Goal: Task Accomplishment & Management: Manage account settings

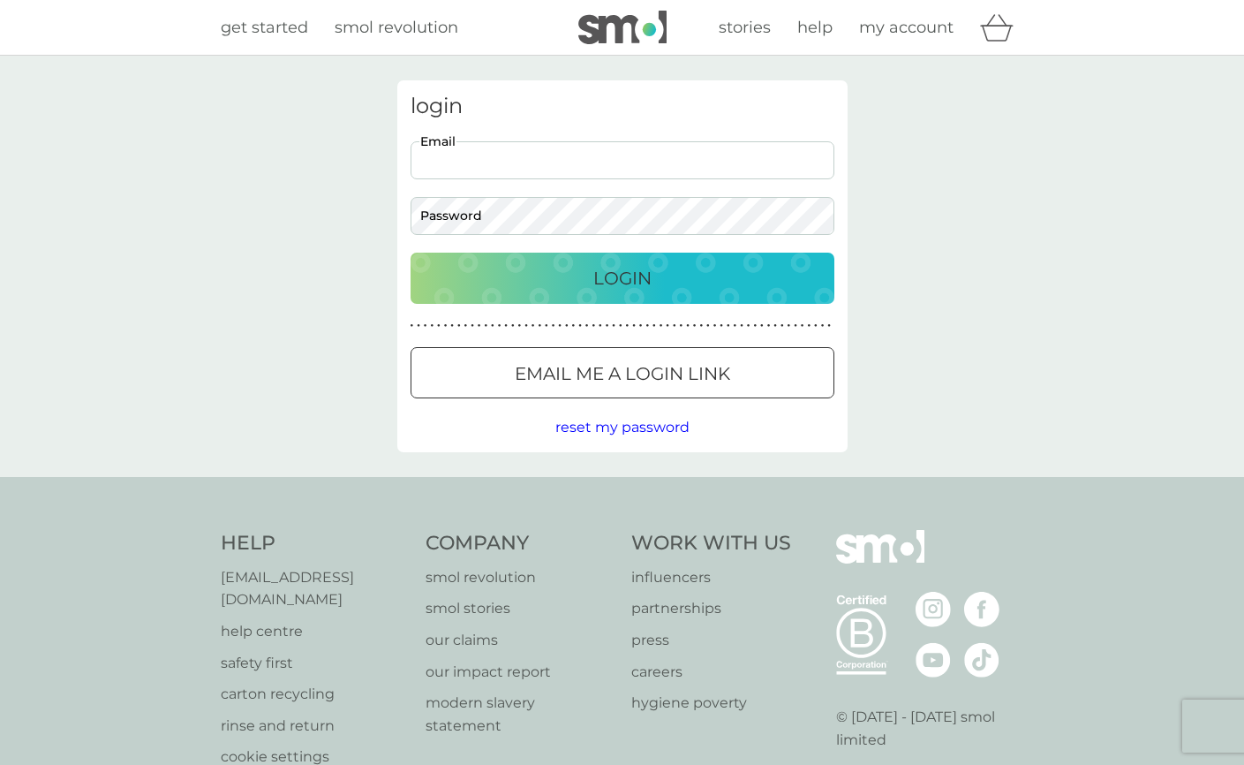
click at [513, 160] on input "Email" at bounding box center [623, 160] width 424 height 38
type input "[PERSON_NAME][EMAIL_ADDRESS][DOMAIN_NAME]"
click at [533, 279] on div "Login" at bounding box center [622, 278] width 389 height 28
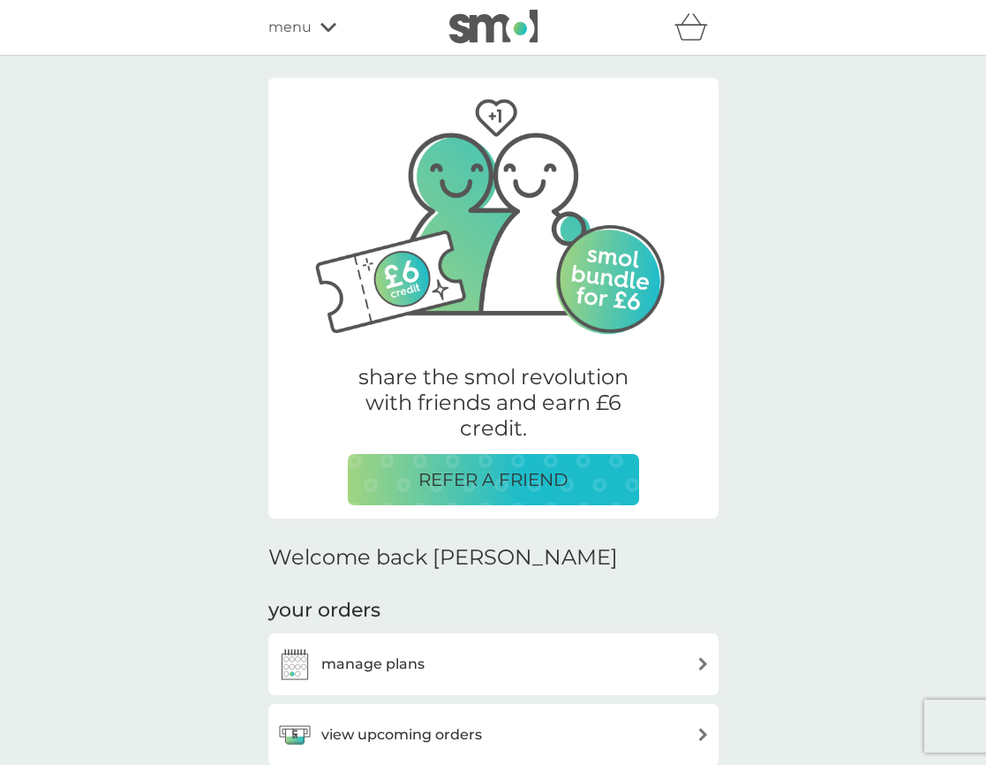
click at [328, 16] on div "menu" at bounding box center [343, 27] width 150 height 23
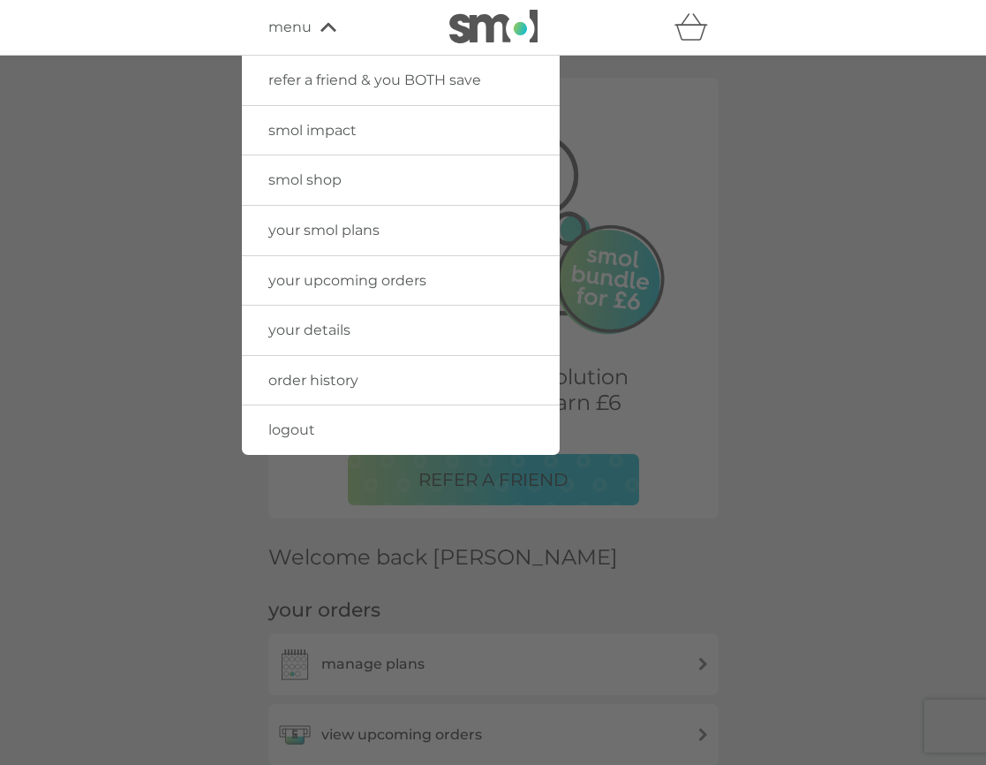
click at [315, 333] on span "your details" at bounding box center [309, 329] width 82 height 17
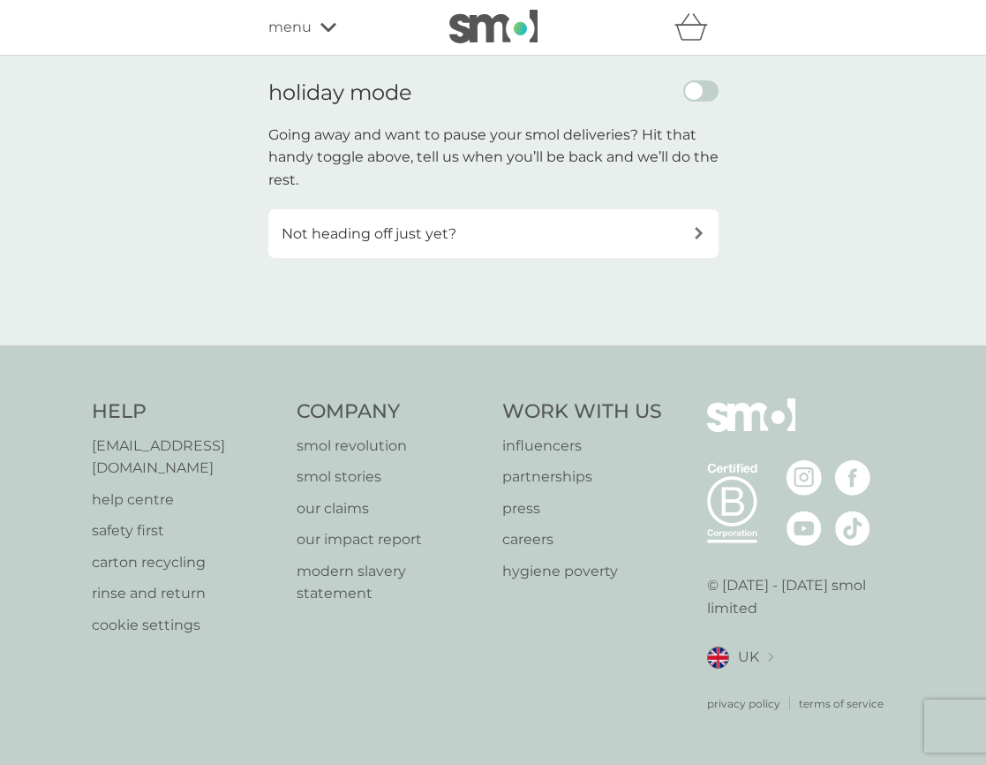
click at [638, 245] on div "Not heading off just yet?" at bounding box center [493, 233] width 450 height 49
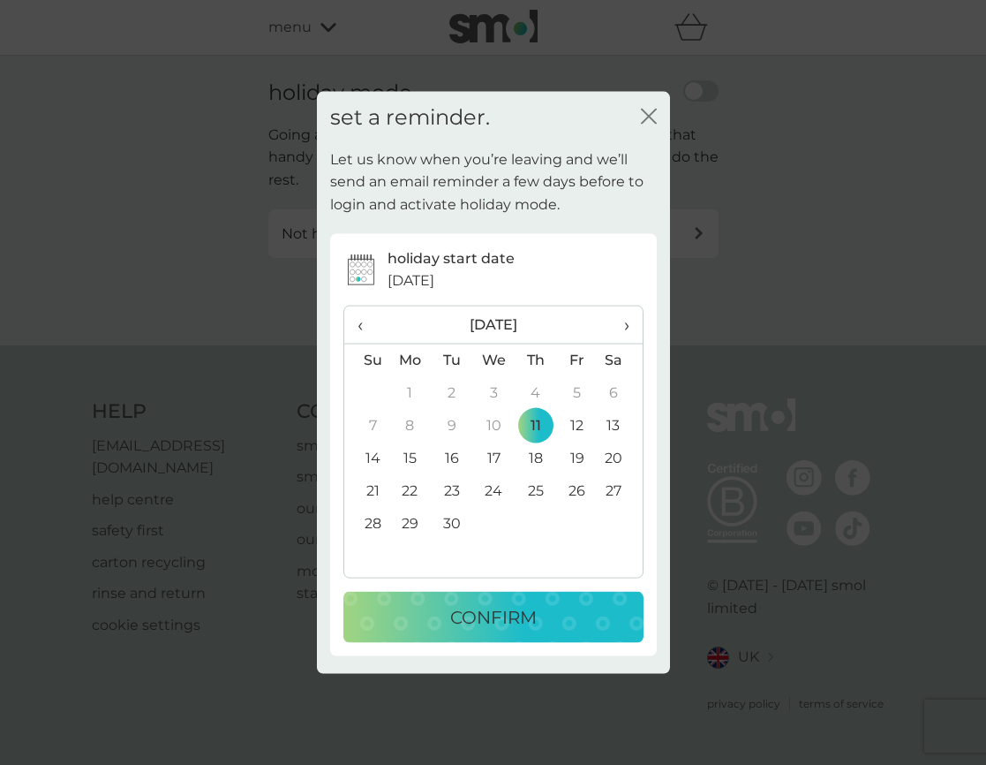
click at [363, 451] on td "14" at bounding box center [366, 458] width 45 height 33
click at [460, 624] on p "CONFIRM" at bounding box center [493, 616] width 87 height 28
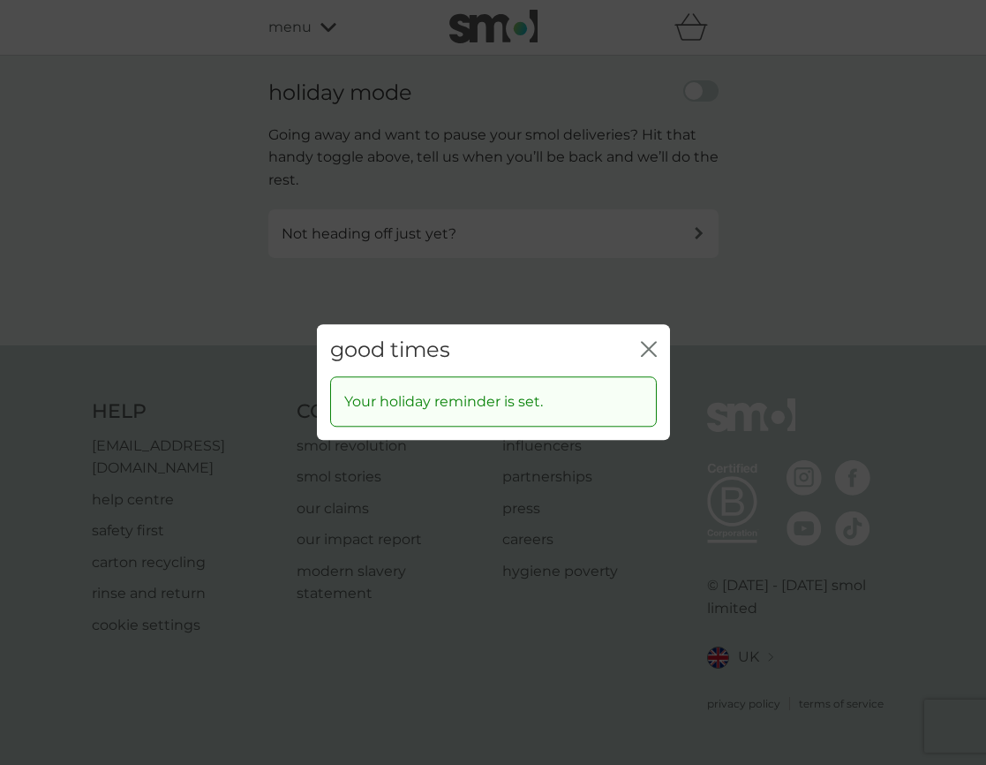
click at [649, 350] on icon "close" at bounding box center [652, 349] width 7 height 14
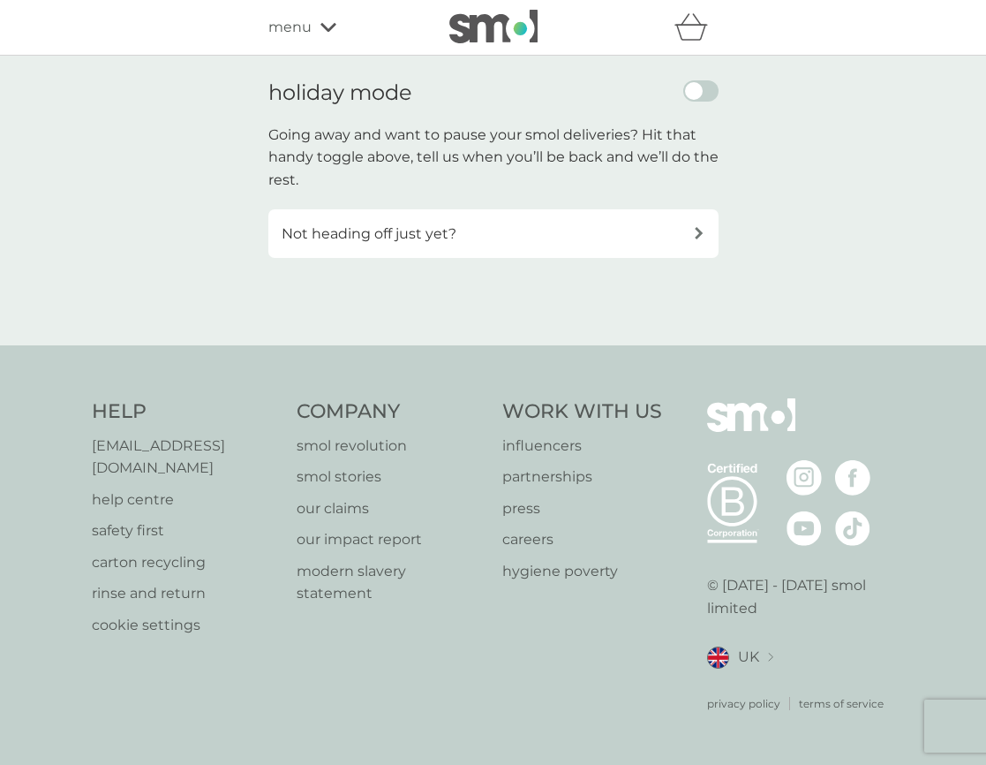
click at [301, 27] on span "menu" at bounding box center [289, 27] width 43 height 23
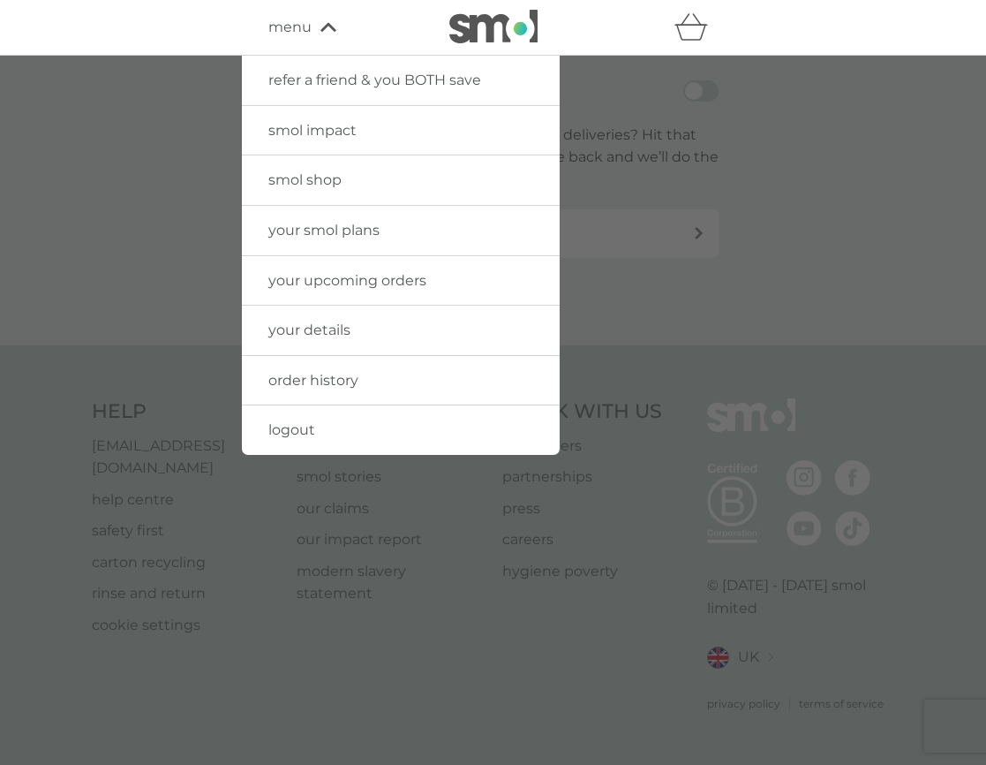
click at [301, 427] on span "logout" at bounding box center [291, 429] width 47 height 17
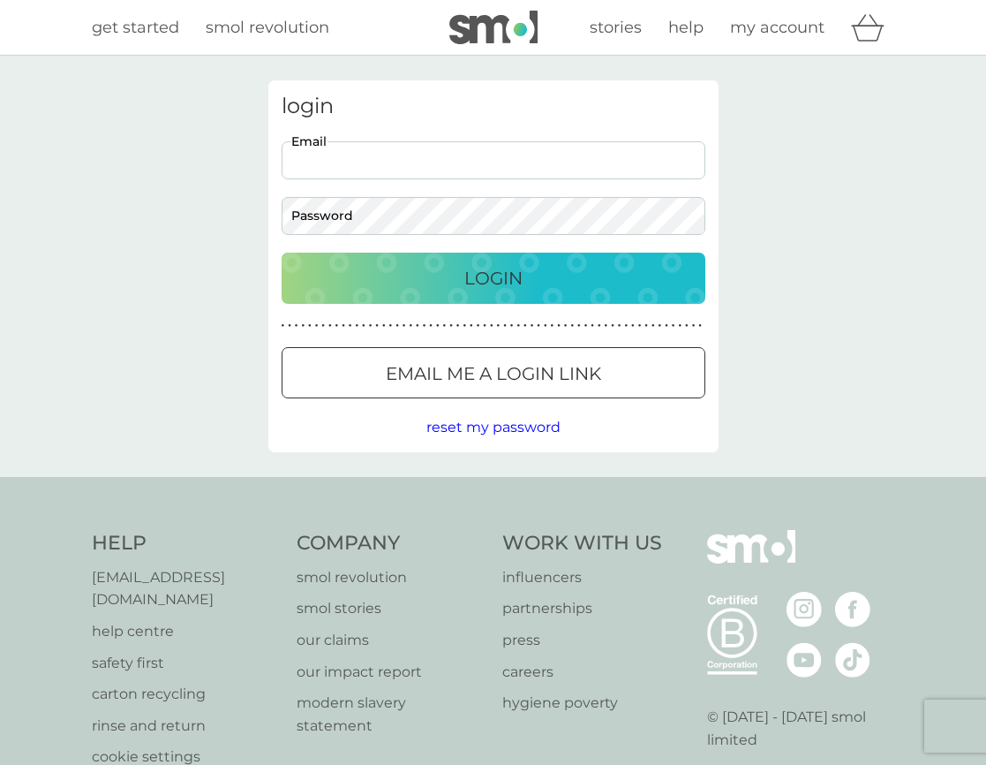
click at [360, 157] on input "Email" at bounding box center [494, 160] width 424 height 38
click at [463, 164] on input "Email" at bounding box center [494, 160] width 424 height 38
paste input "[PERSON_NAME][EMAIL_ADDRESS][DOMAIN_NAME]"
type input "[PERSON_NAME][EMAIL_ADDRESS][DOMAIN_NAME]"
click at [425, 283] on div "Login" at bounding box center [493, 278] width 389 height 28
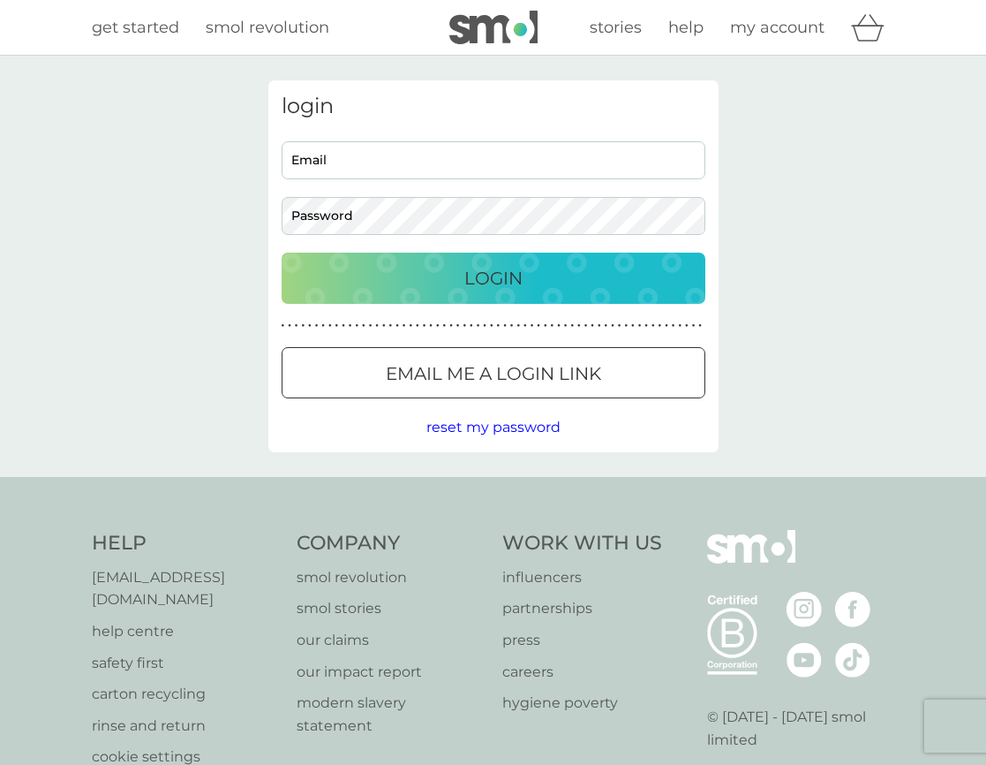
click at [377, 155] on input "Email" at bounding box center [494, 160] width 424 height 38
type input "[PERSON_NAME][EMAIL_ADDRESS][DOMAIN_NAME]"
click at [412, 272] on div "Login" at bounding box center [493, 278] width 389 height 28
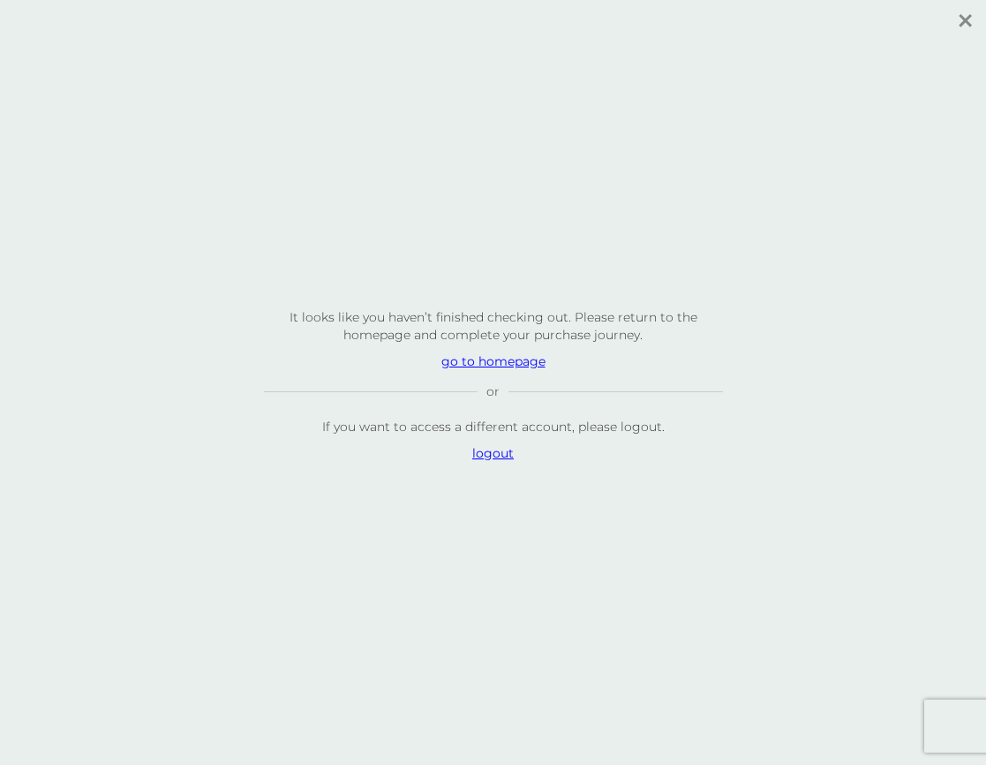
click at [489, 455] on p "logout" at bounding box center [493, 453] width 459 height 18
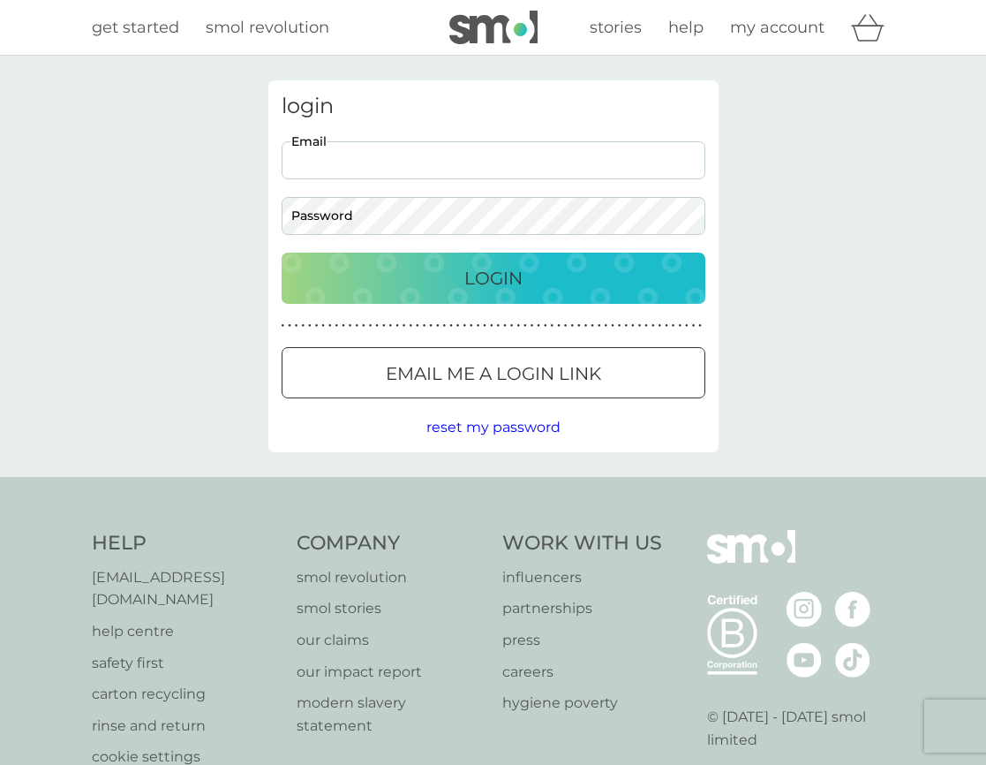
click at [434, 164] on input "Email" at bounding box center [494, 160] width 424 height 38
click at [424, 155] on input "Email" at bounding box center [494, 160] width 424 height 38
paste input "[PERSON_NAME][EMAIL_ADDRESS][DOMAIN_NAME]"
type input "[PERSON_NAME][EMAIL_ADDRESS][DOMAIN_NAME]"
click at [421, 280] on div "Login" at bounding box center [493, 278] width 389 height 28
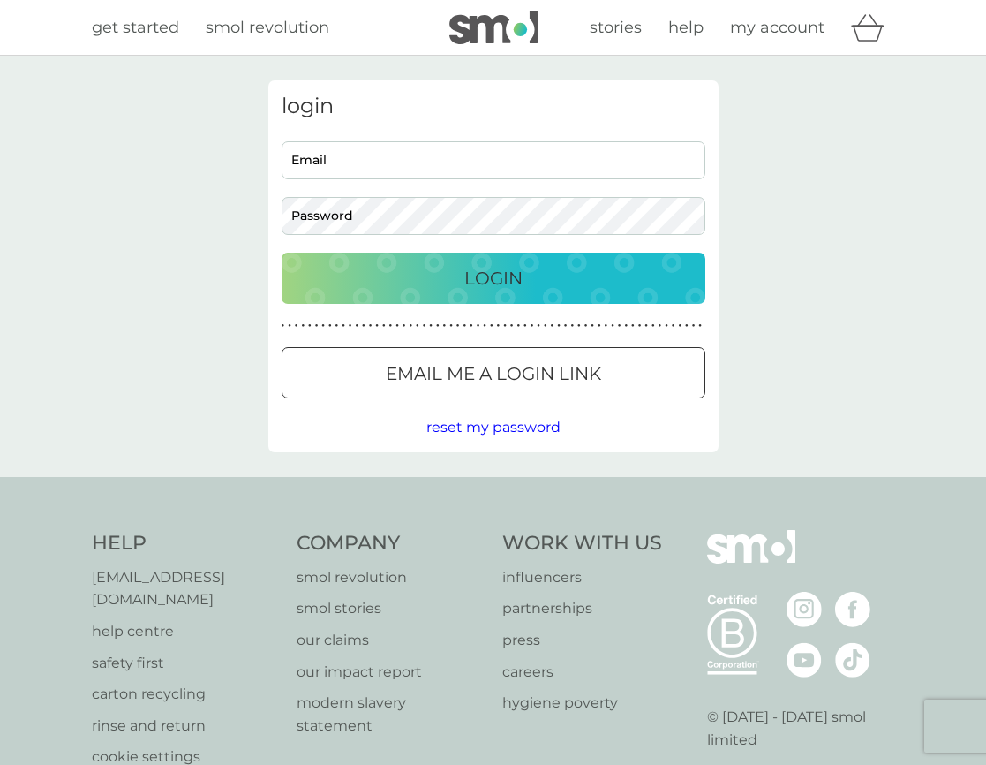
click at [410, 155] on input "Email" at bounding box center [494, 160] width 424 height 38
paste input "[PERSON_NAME][EMAIL_ADDRESS][DOMAIN_NAME]"
type input "[PERSON_NAME][EMAIL_ADDRESS][DOMAIN_NAME]"
click at [399, 278] on div "Login" at bounding box center [493, 278] width 389 height 28
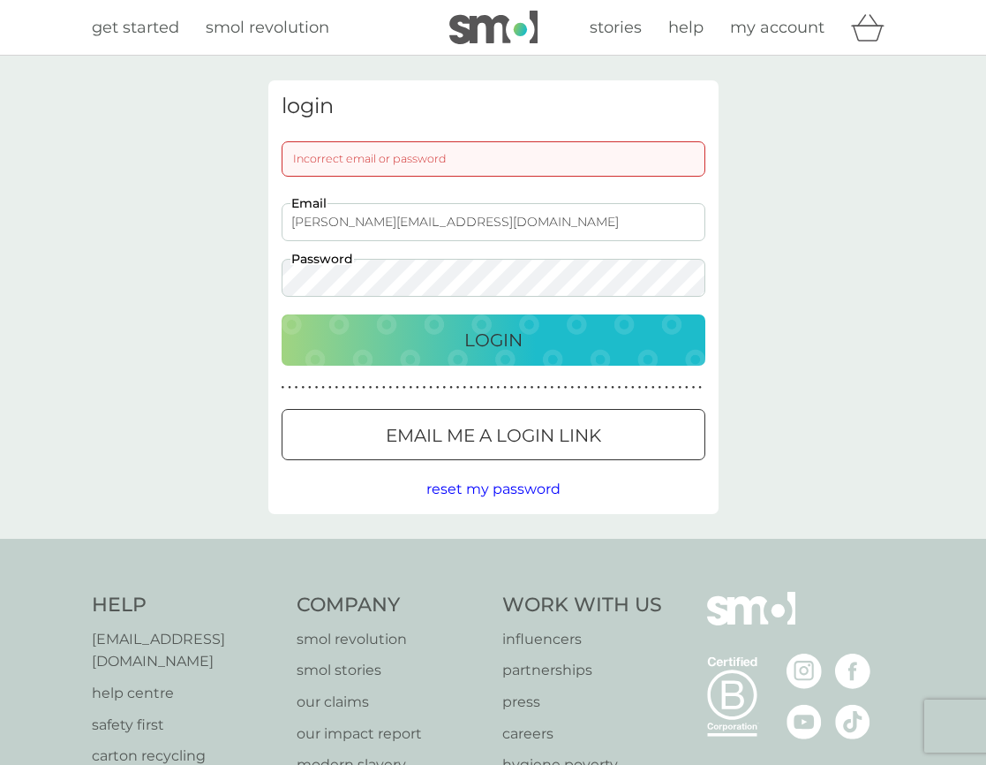
click at [109, 270] on div "login Incorrect email or password [PERSON_NAME][EMAIL_ADDRESS][DOMAIN_NAME] Ema…" at bounding box center [493, 297] width 986 height 483
click at [282, 314] on button "Login" at bounding box center [494, 339] width 424 height 51
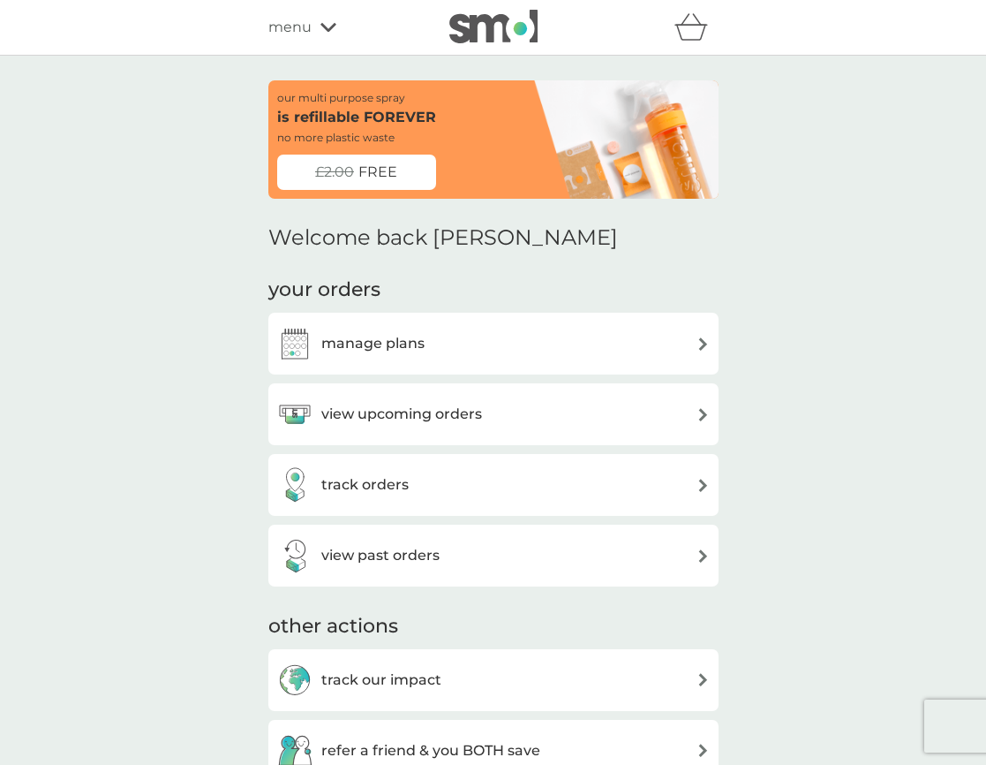
click at [300, 14] on div "refer a friend & you BOTH save smol impact smol shop your smol plans your upcom…" at bounding box center [493, 27] width 450 height 35
click at [299, 19] on span "menu" at bounding box center [289, 27] width 43 height 23
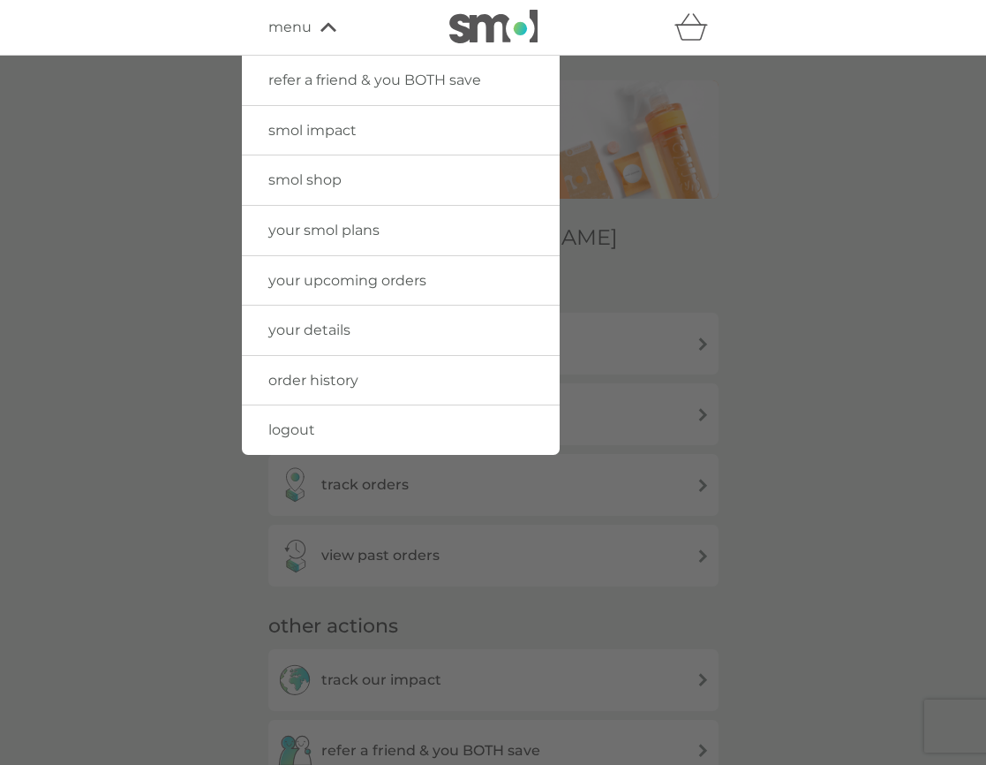
click at [298, 323] on span "your details" at bounding box center [309, 329] width 82 height 17
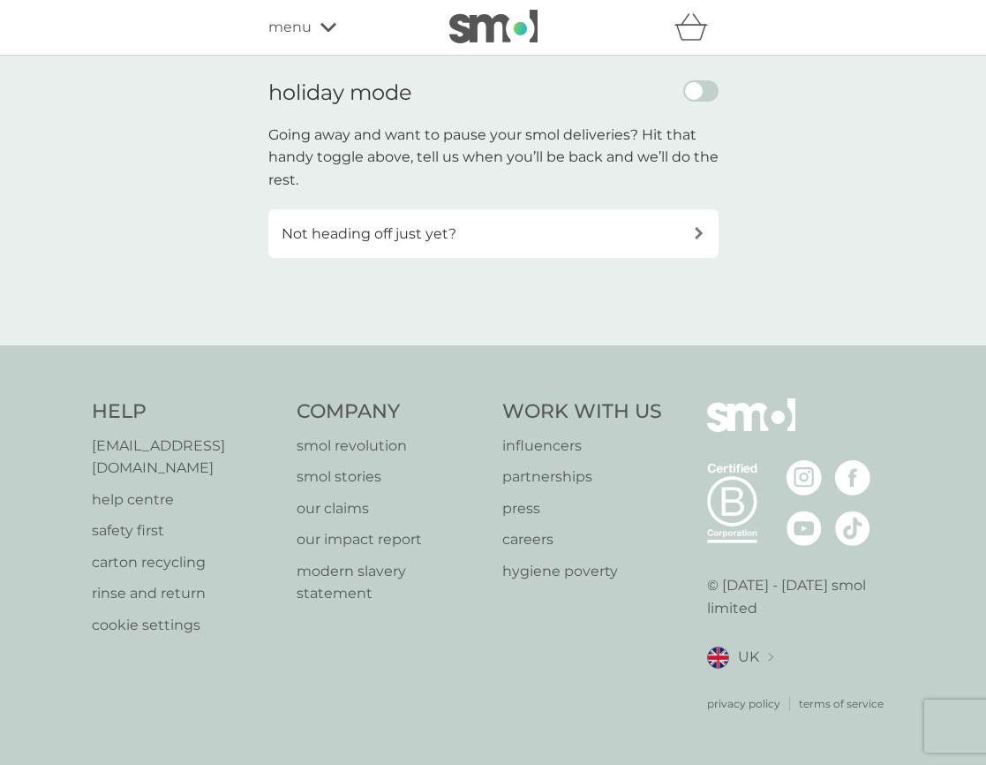
click at [327, 27] on icon at bounding box center [329, 27] width 16 height 11
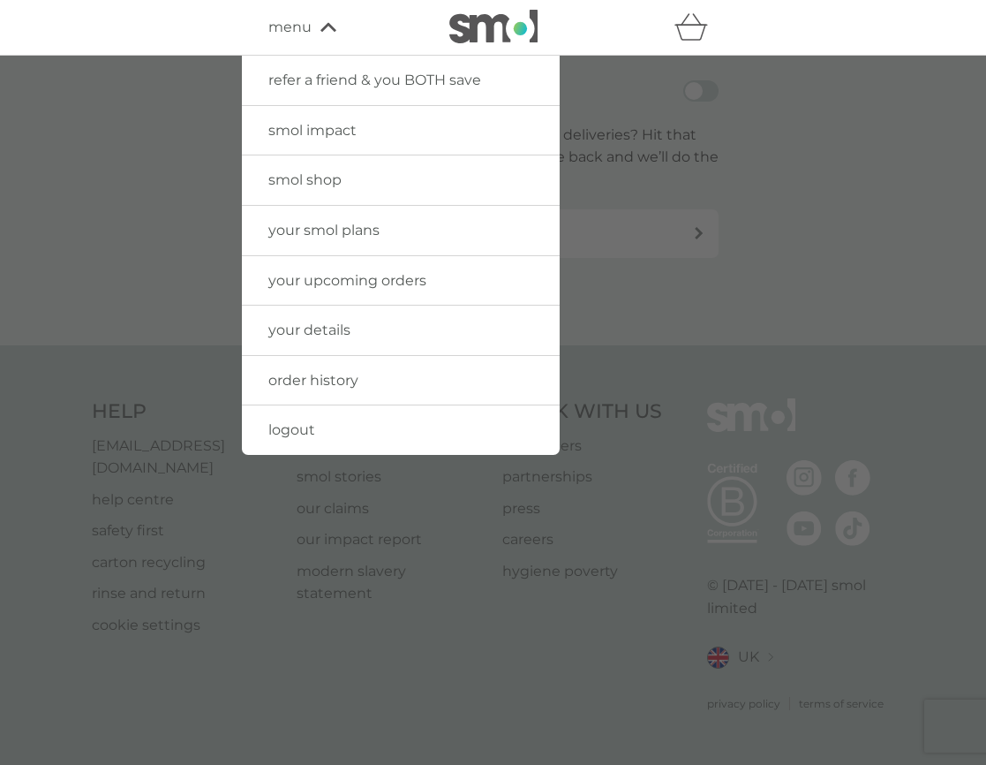
click at [292, 332] on span "your details" at bounding box center [309, 329] width 82 height 17
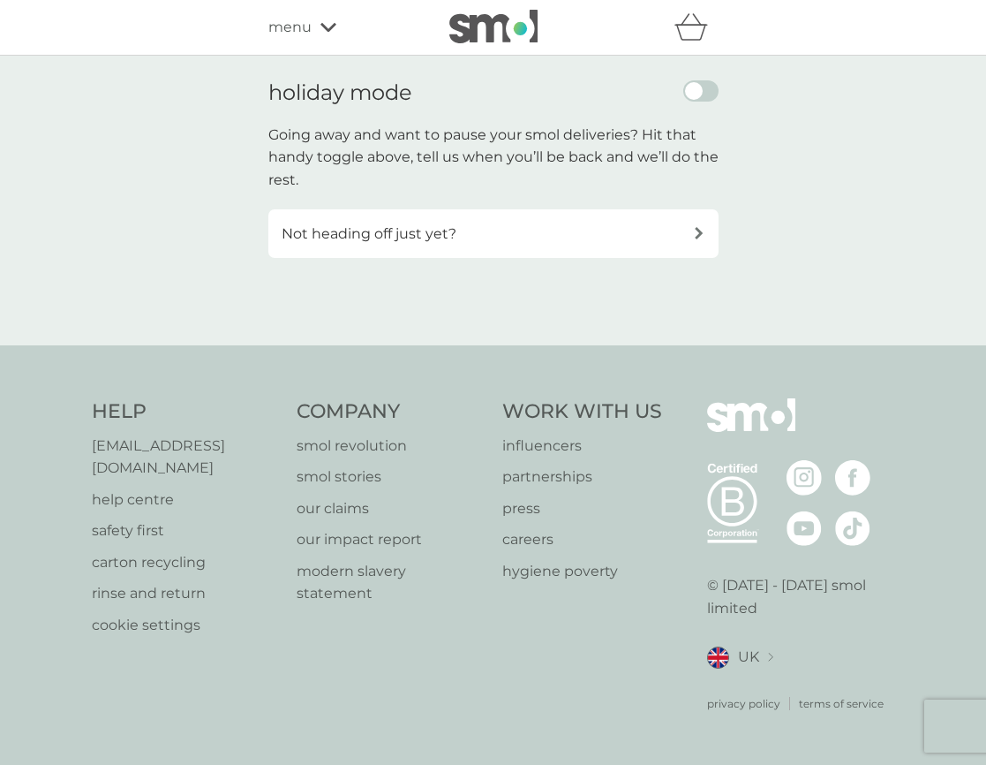
click at [476, 229] on div "Not heading off just yet?" at bounding box center [488, 234] width 412 height 23
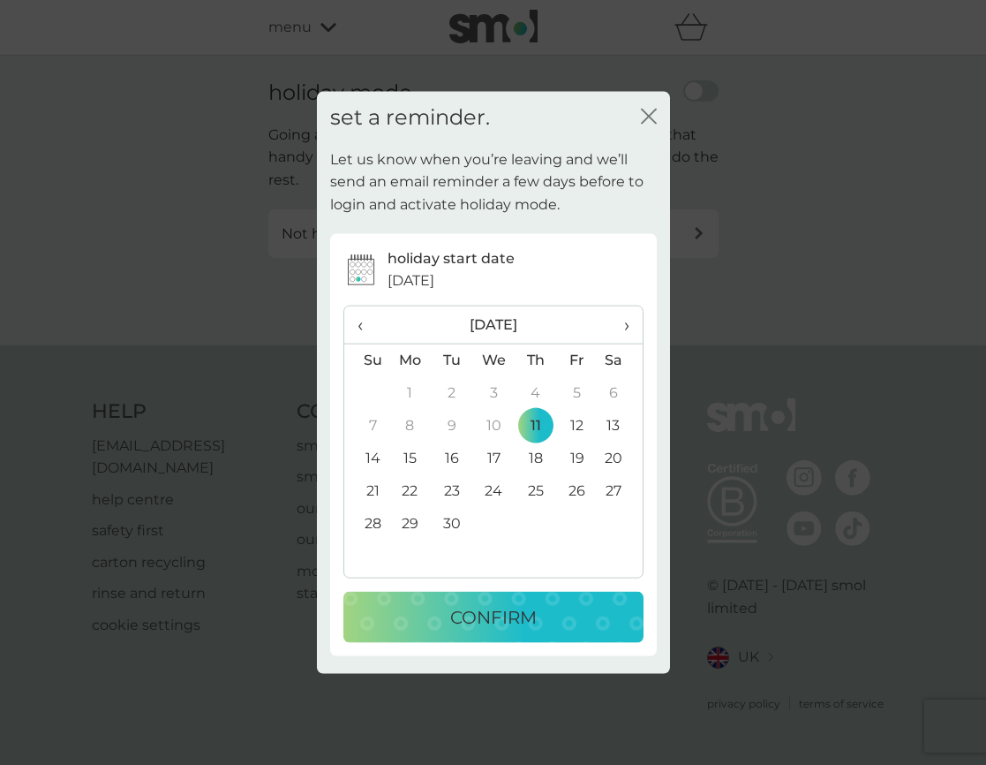
click at [576, 426] on td "12" at bounding box center [577, 425] width 42 height 33
click at [532, 615] on p "CONFIRM" at bounding box center [493, 616] width 87 height 28
